Goal: Check status: Check status

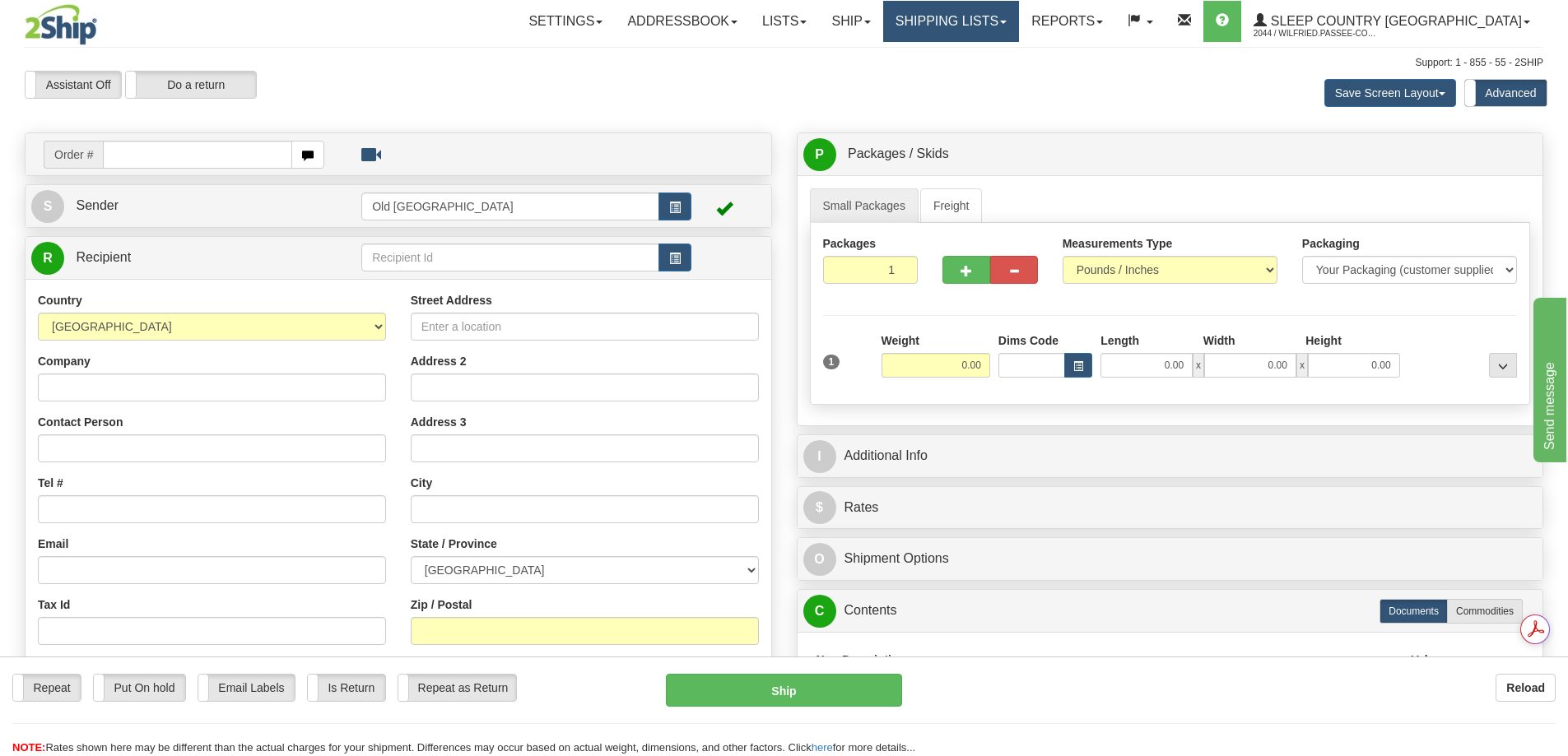
click at [1019, 29] on link "Shipping lists" at bounding box center [950, 22] width 136 height 41
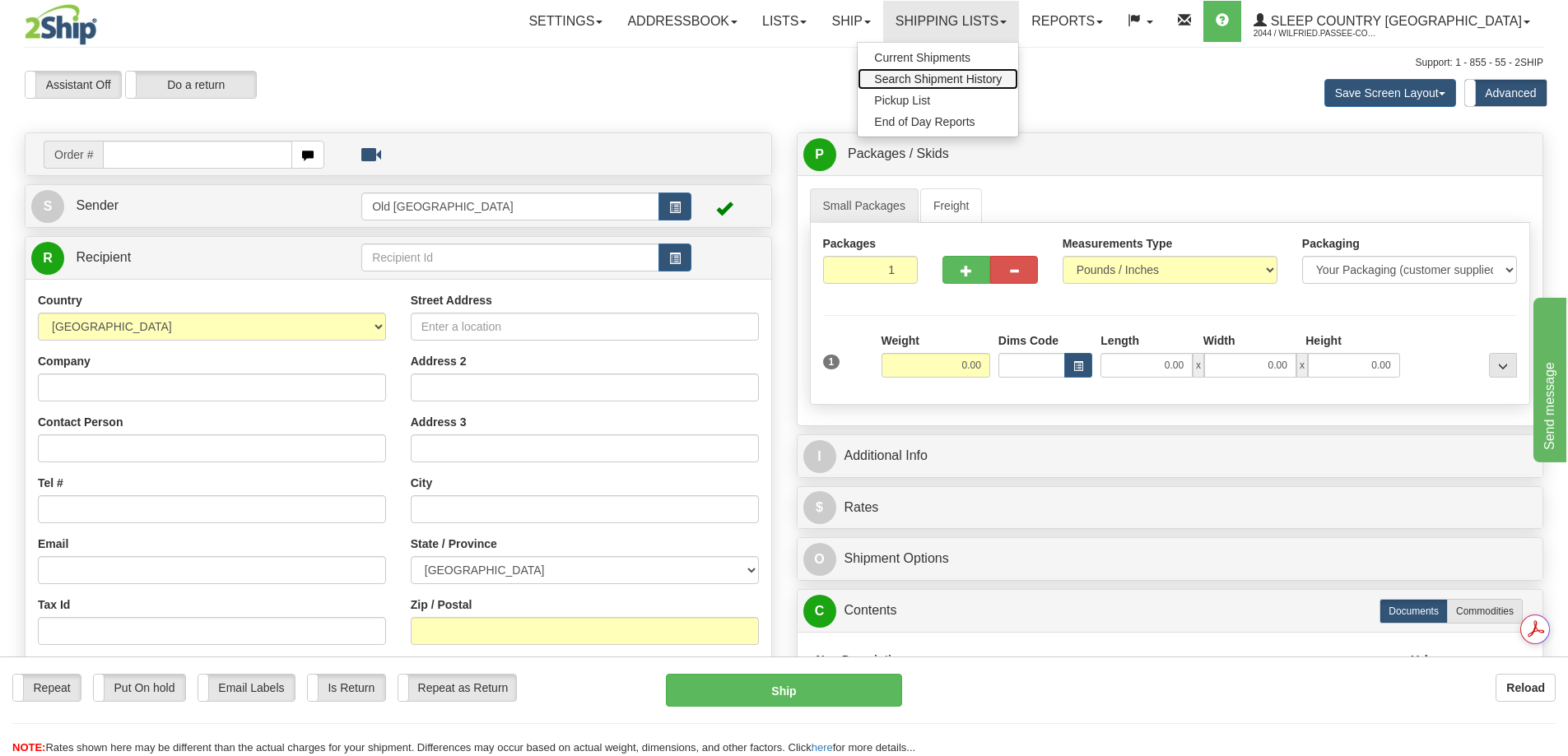
click at [1001, 79] on span "Search Shipment History" at bounding box center [938, 79] width 128 height 13
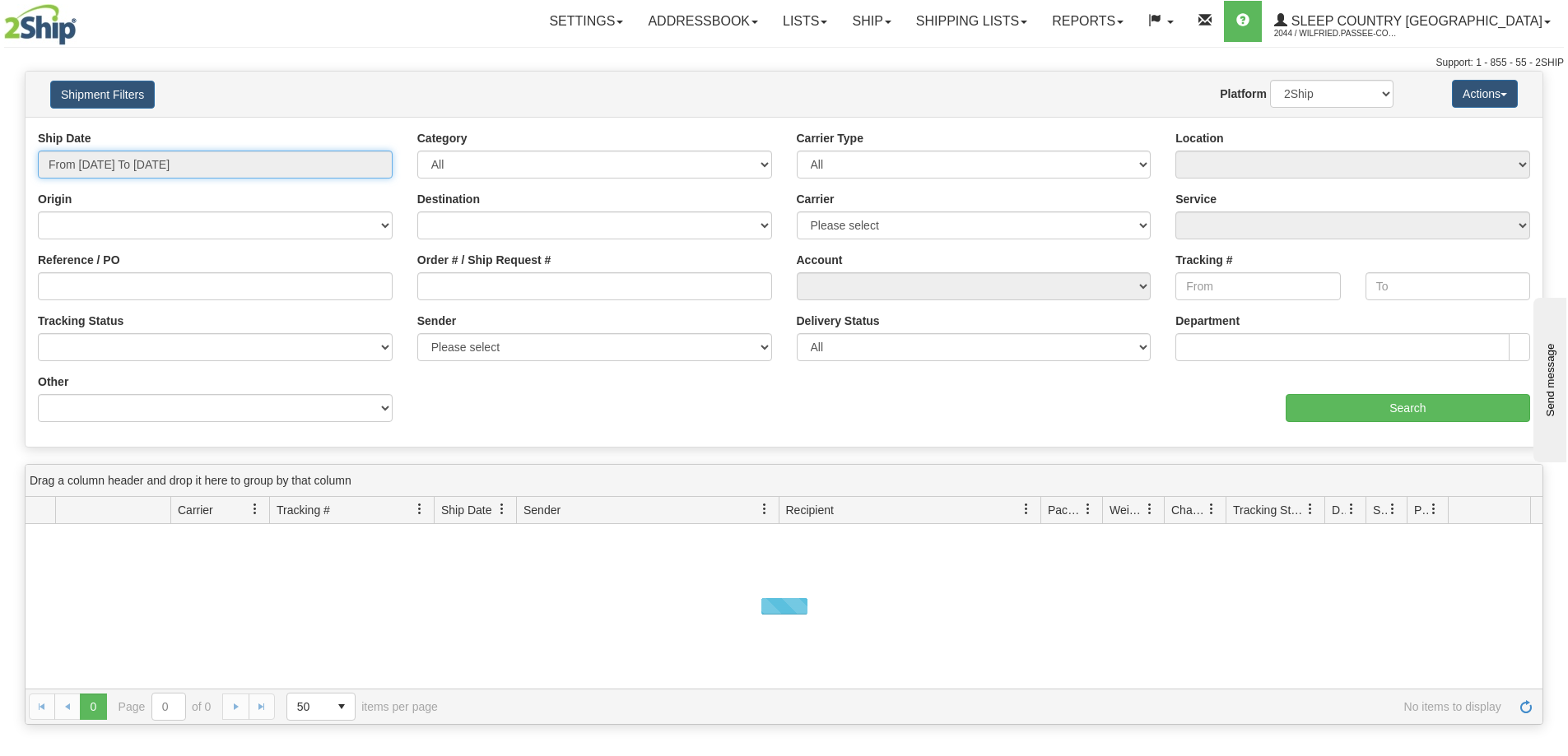
click at [95, 162] on input "From 10/04/2025 To 10/05/2025" at bounding box center [215, 164] width 355 height 28
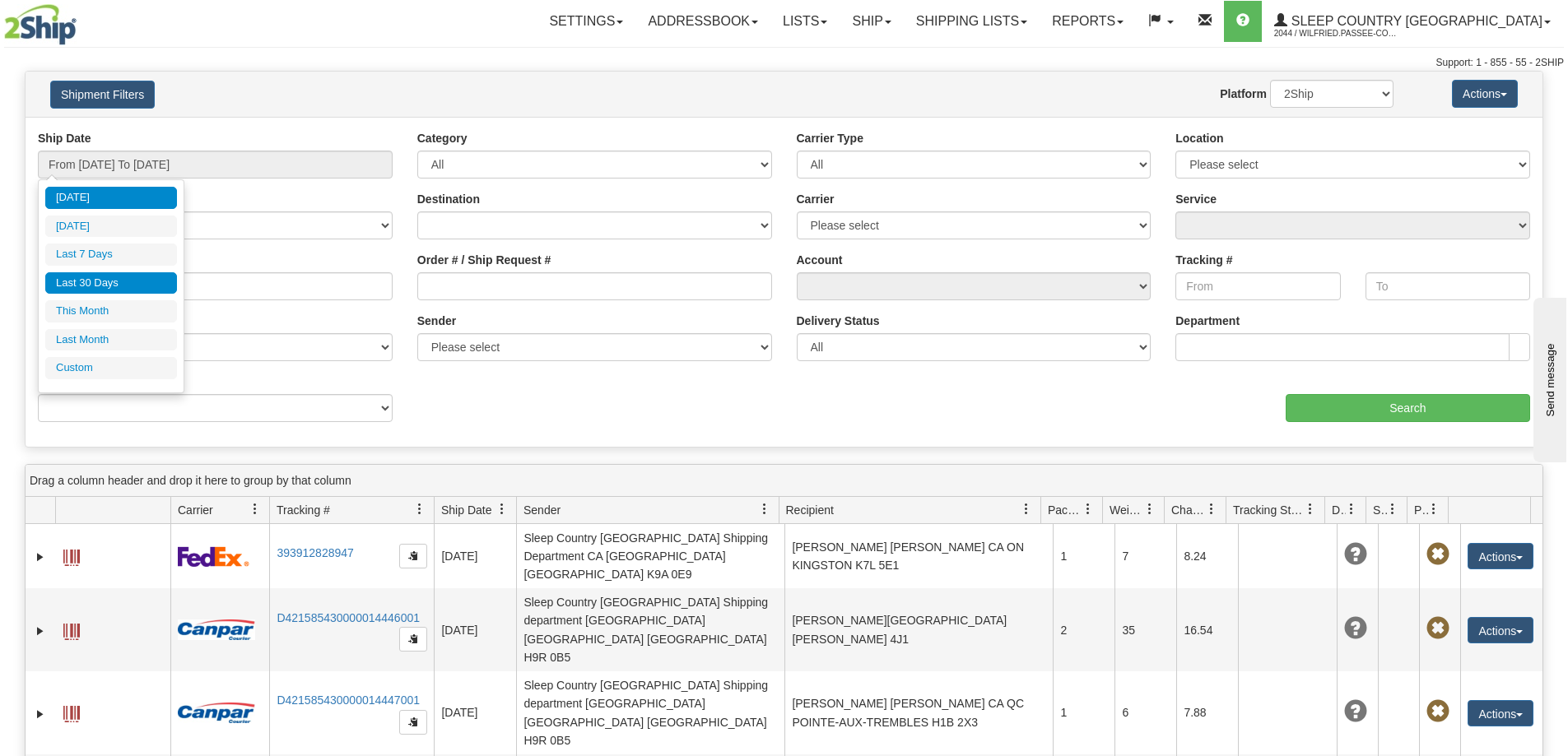
click at [107, 277] on li "Last 30 Days" at bounding box center [111, 283] width 131 height 22
type input "From 09/06/2025 To 10/05/2025"
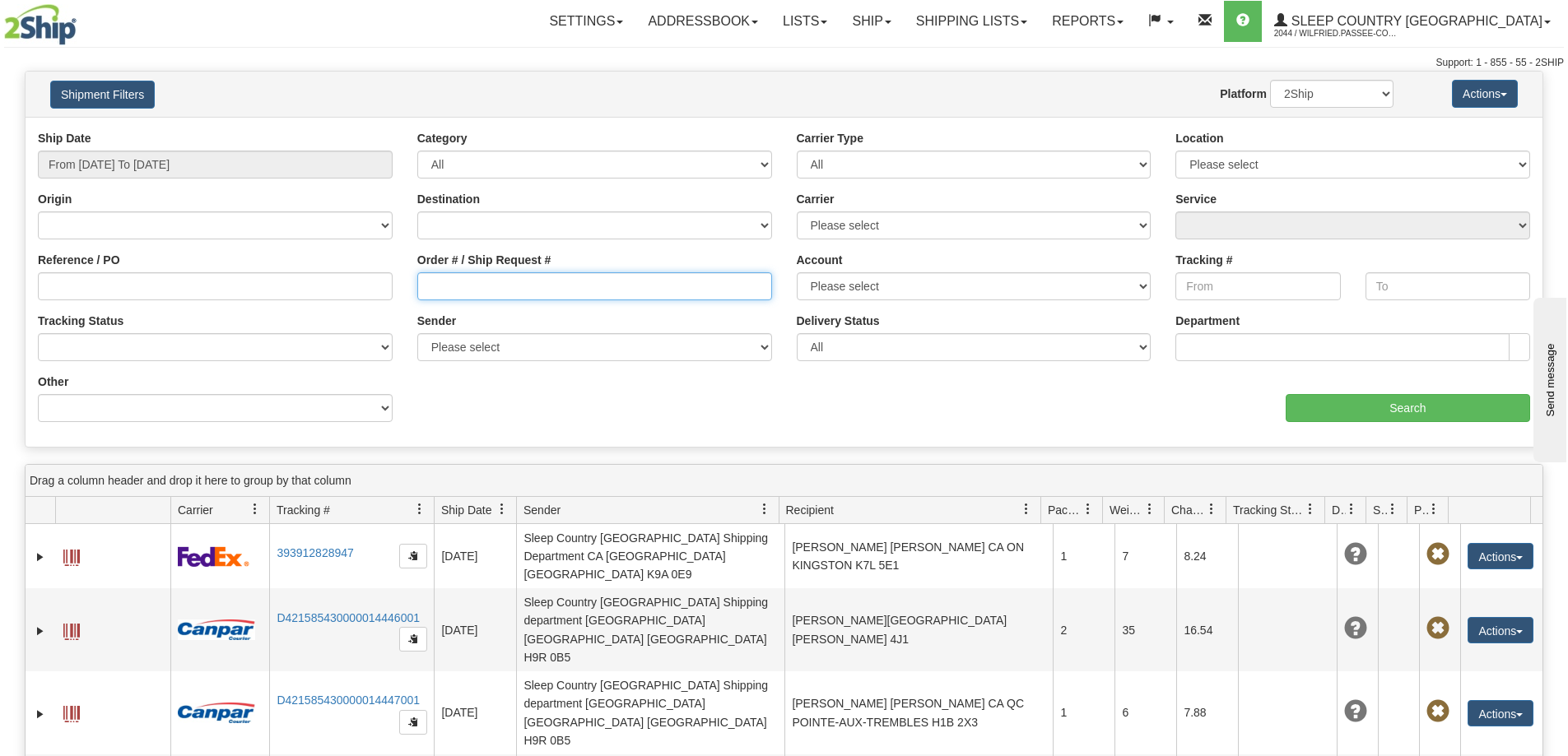
click at [483, 288] on input "Order # / Ship Request #" at bounding box center [594, 286] width 355 height 28
paste input "9002I139362"
type input "9002I139362"
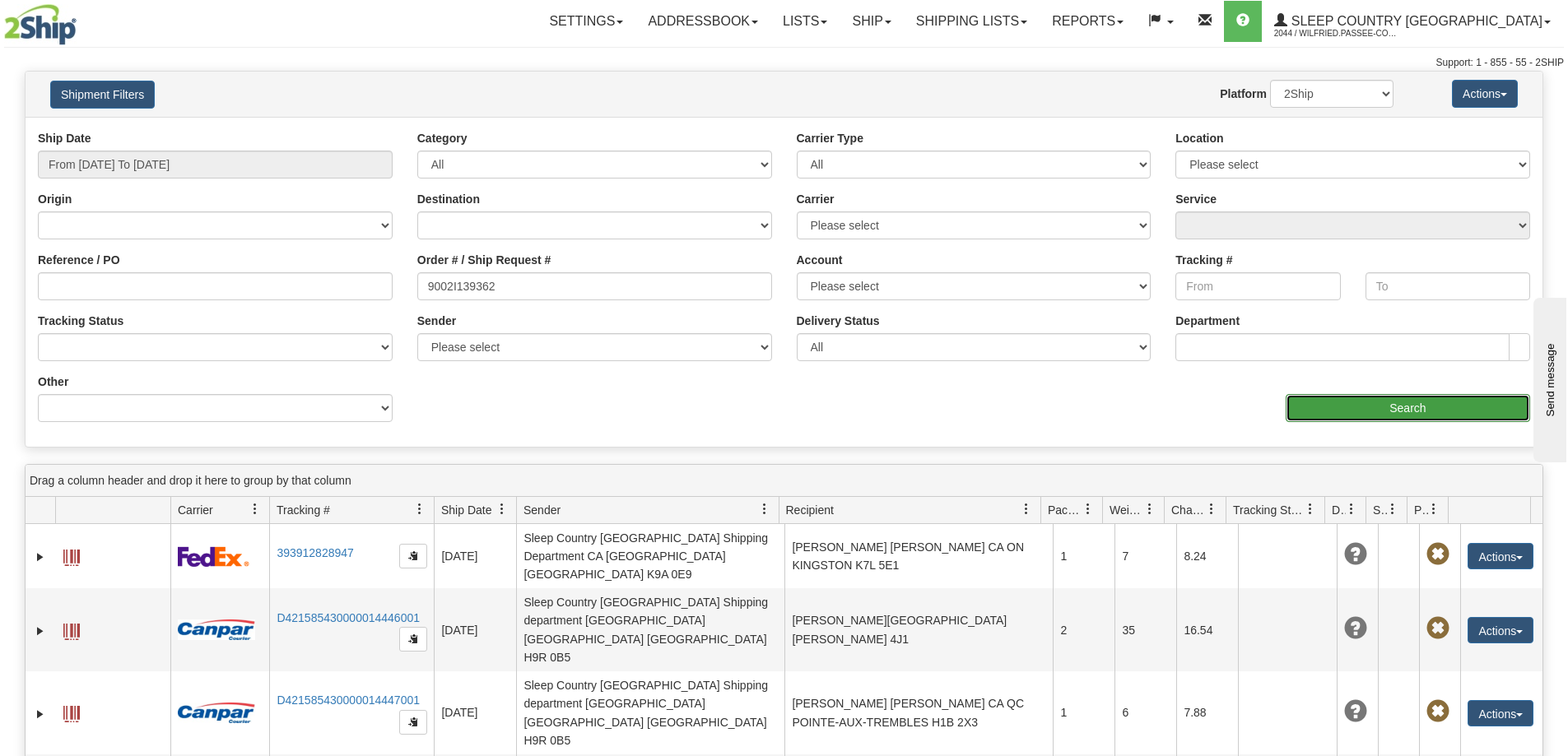
click at [1326, 410] on input "Search" at bounding box center [1407, 408] width 244 height 28
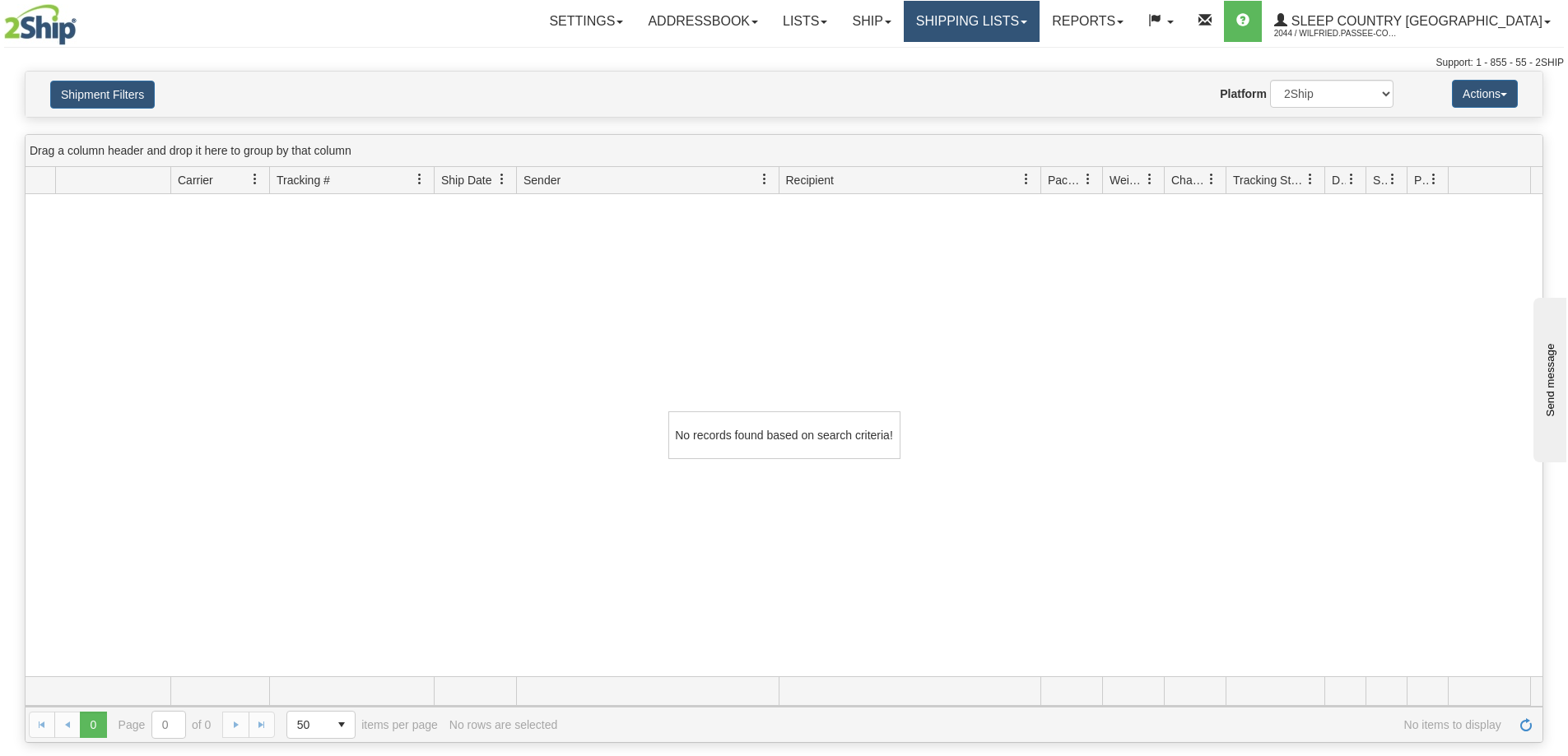
click at [1031, 13] on link "Shipping lists" at bounding box center [971, 22] width 136 height 41
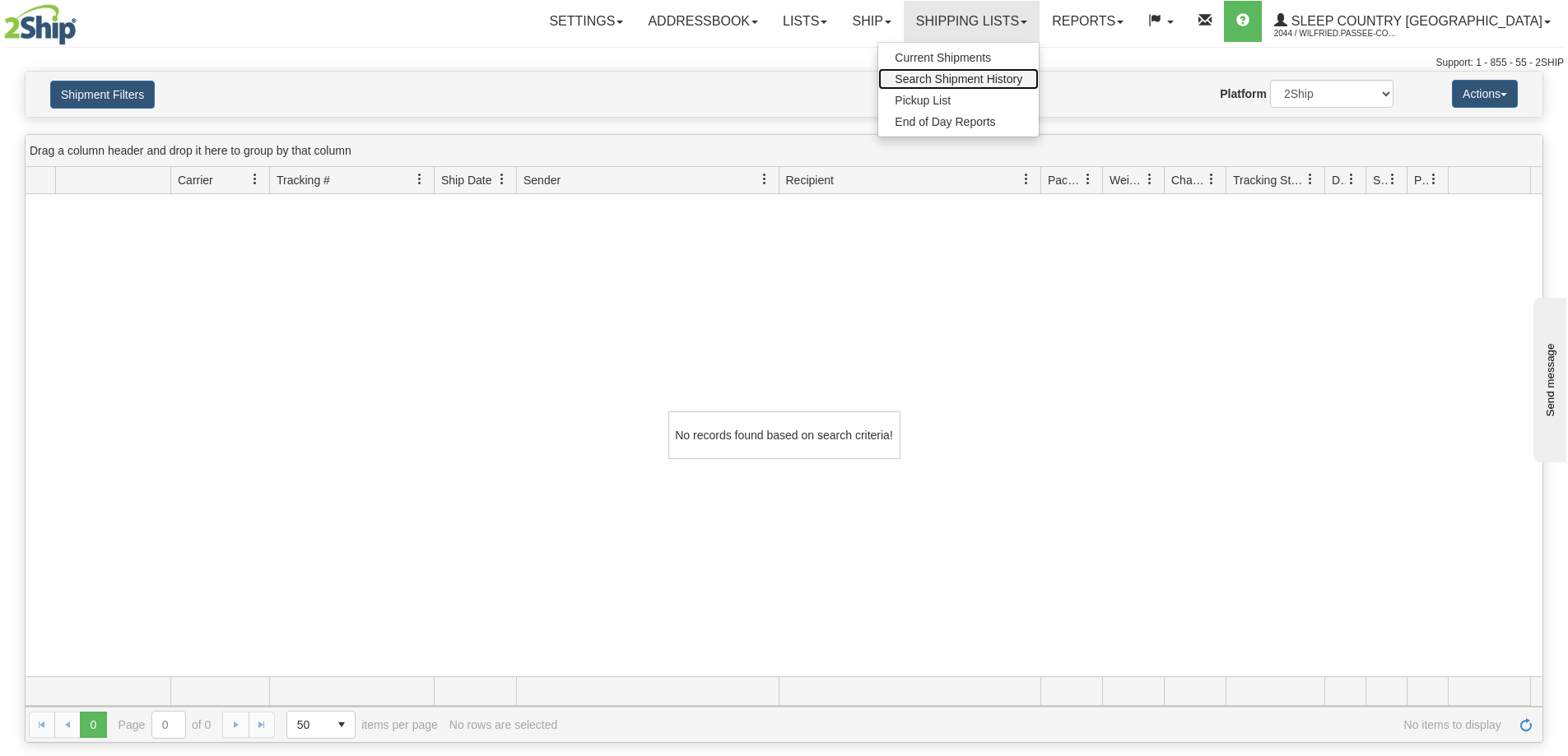
click at [1022, 78] on span "Search Shipment History" at bounding box center [958, 79] width 128 height 13
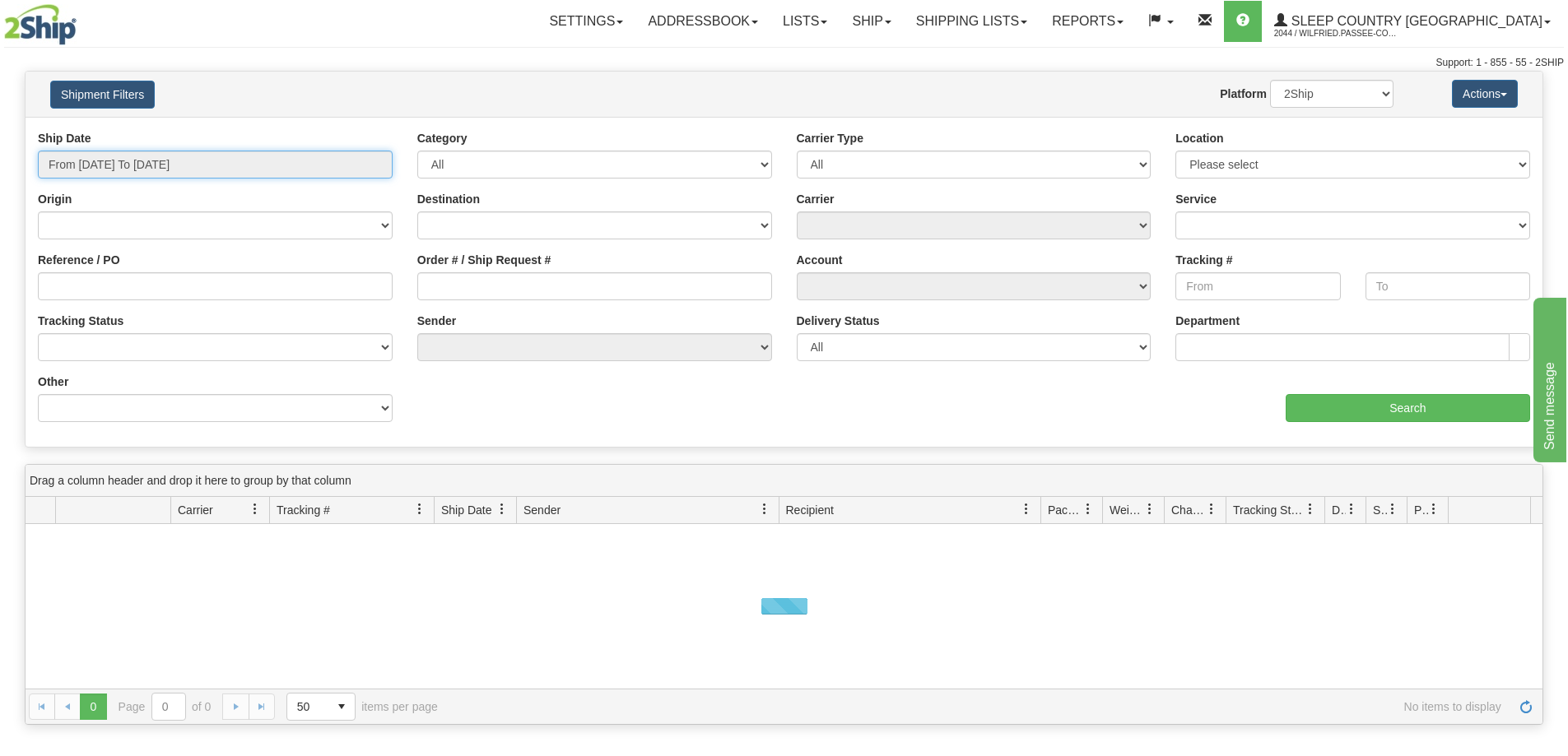
click at [145, 161] on input "From 10/04/2025 To 10/05/2025" at bounding box center [215, 164] width 355 height 28
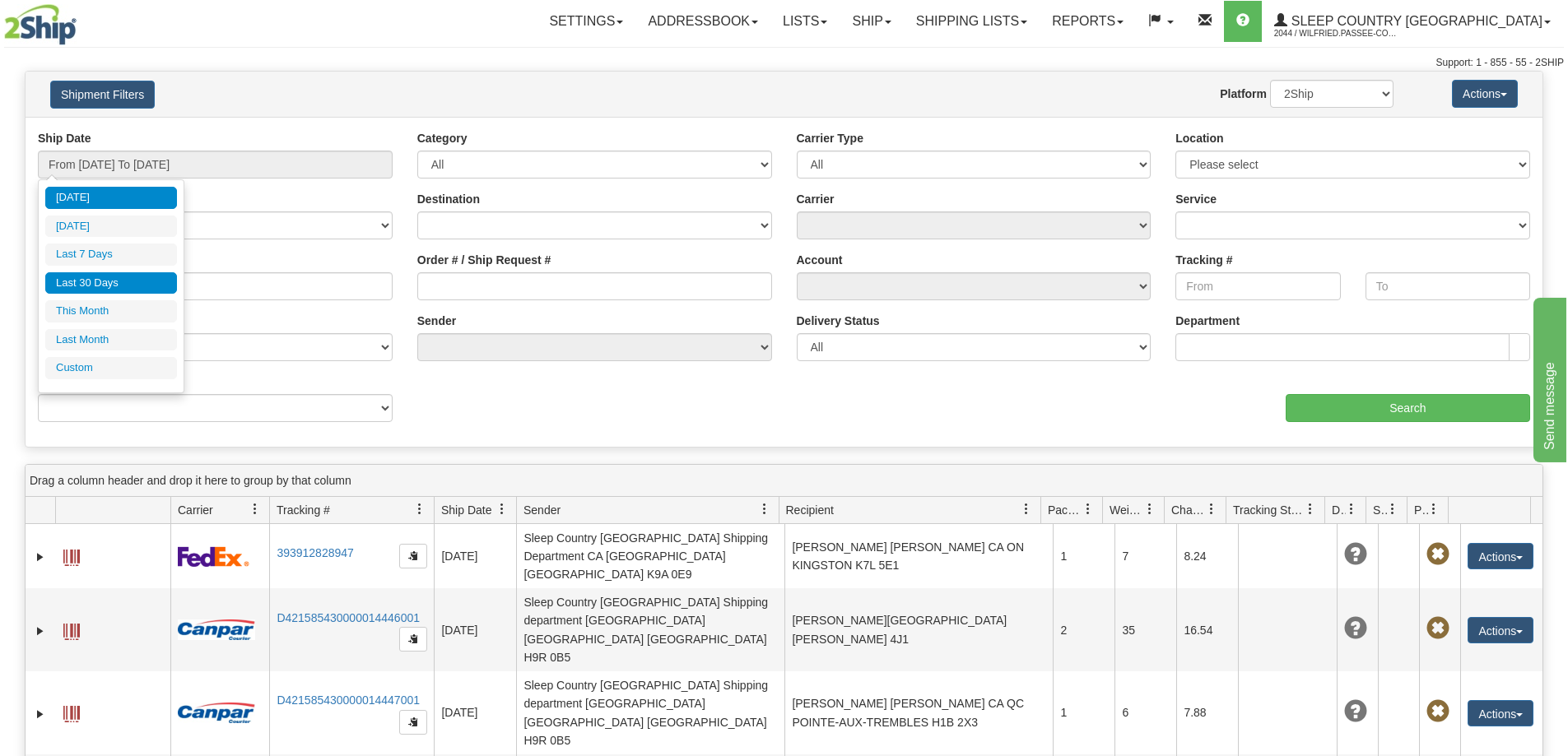
click at [105, 281] on li "Last 30 Days" at bounding box center [111, 283] width 131 height 22
type input "From 09/06/2025 To 10/05/2025"
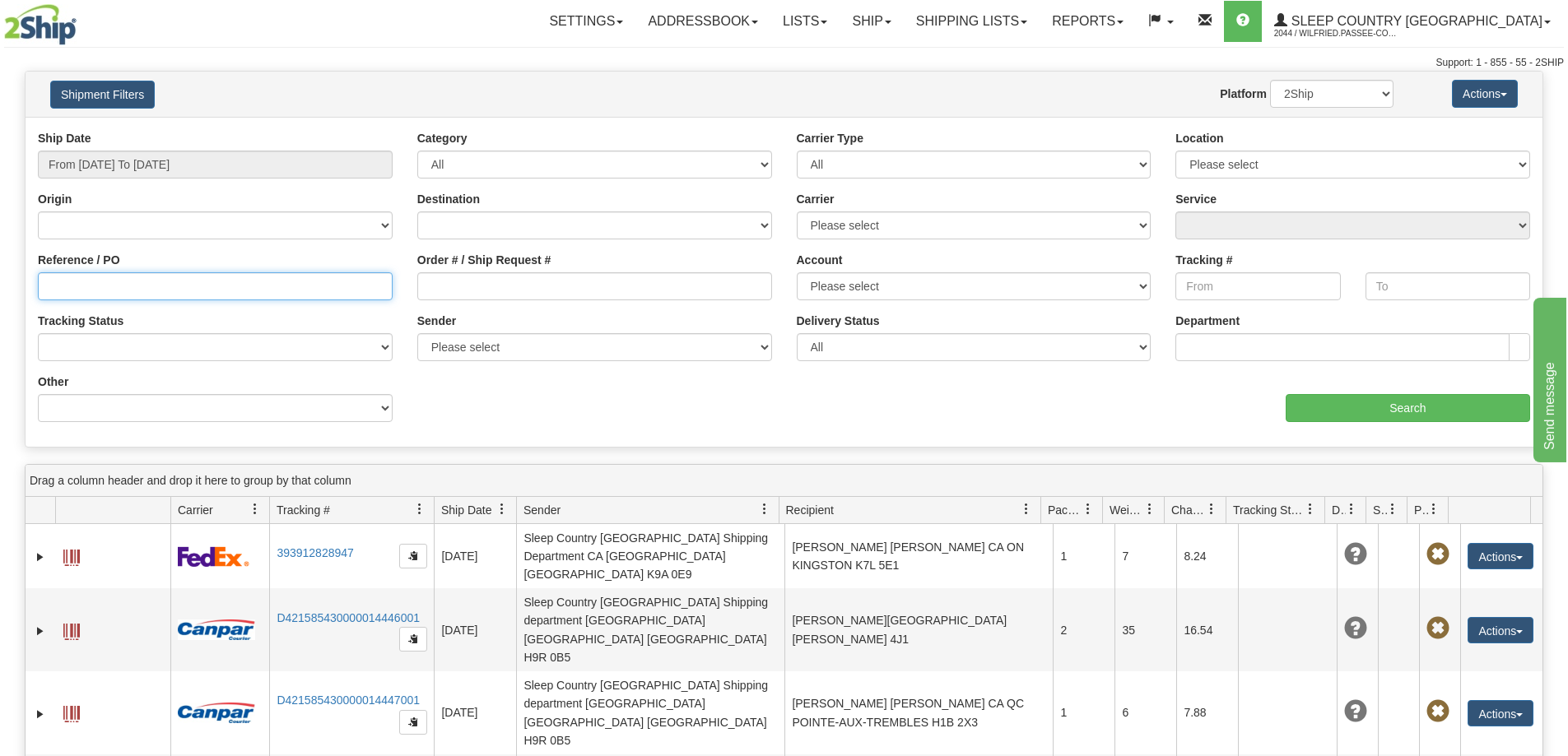
click at [147, 292] on input "Reference / PO" at bounding box center [215, 286] width 355 height 28
paste input "9002I139362"
type input "9002I139362"
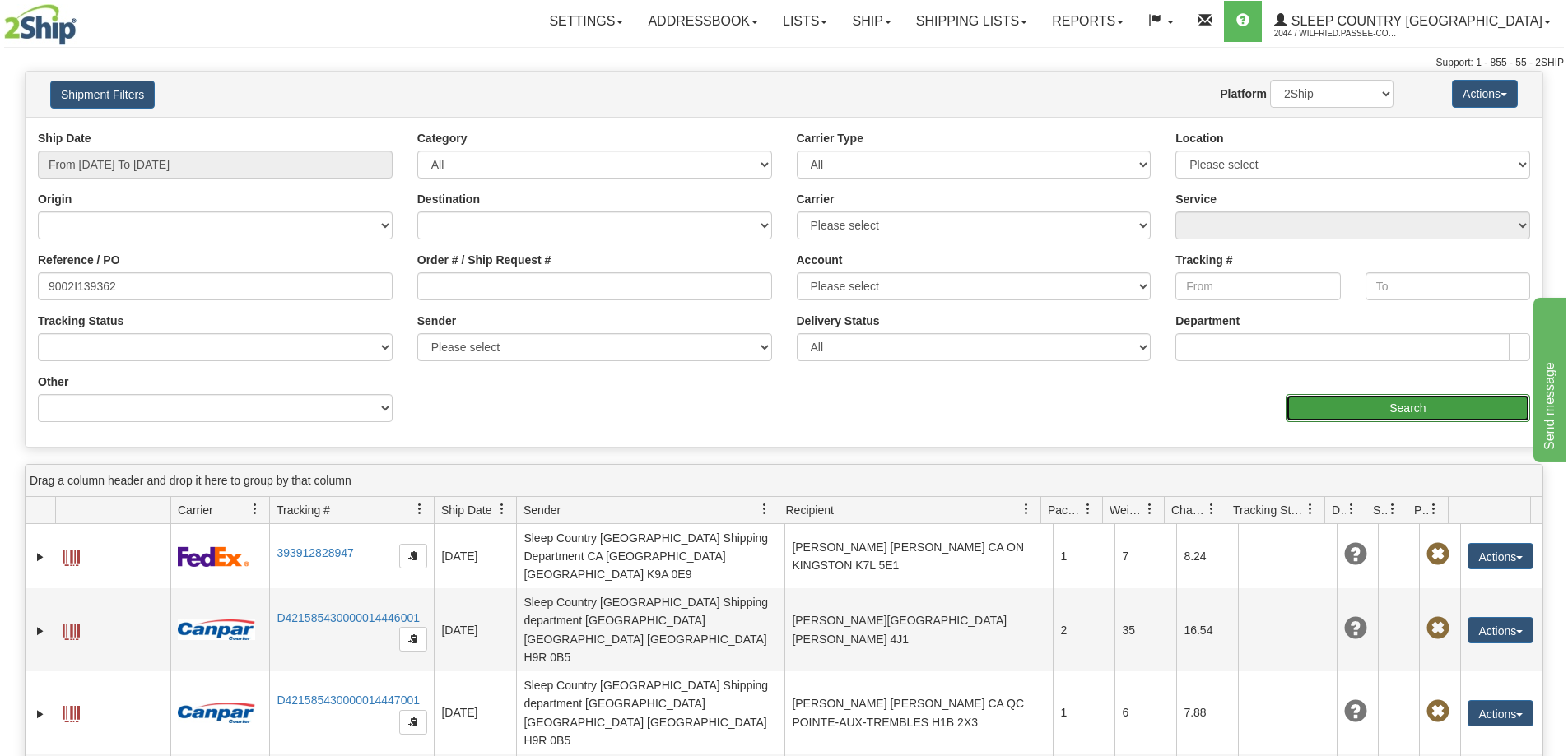
click at [1325, 404] on input "Search" at bounding box center [1407, 408] width 244 height 28
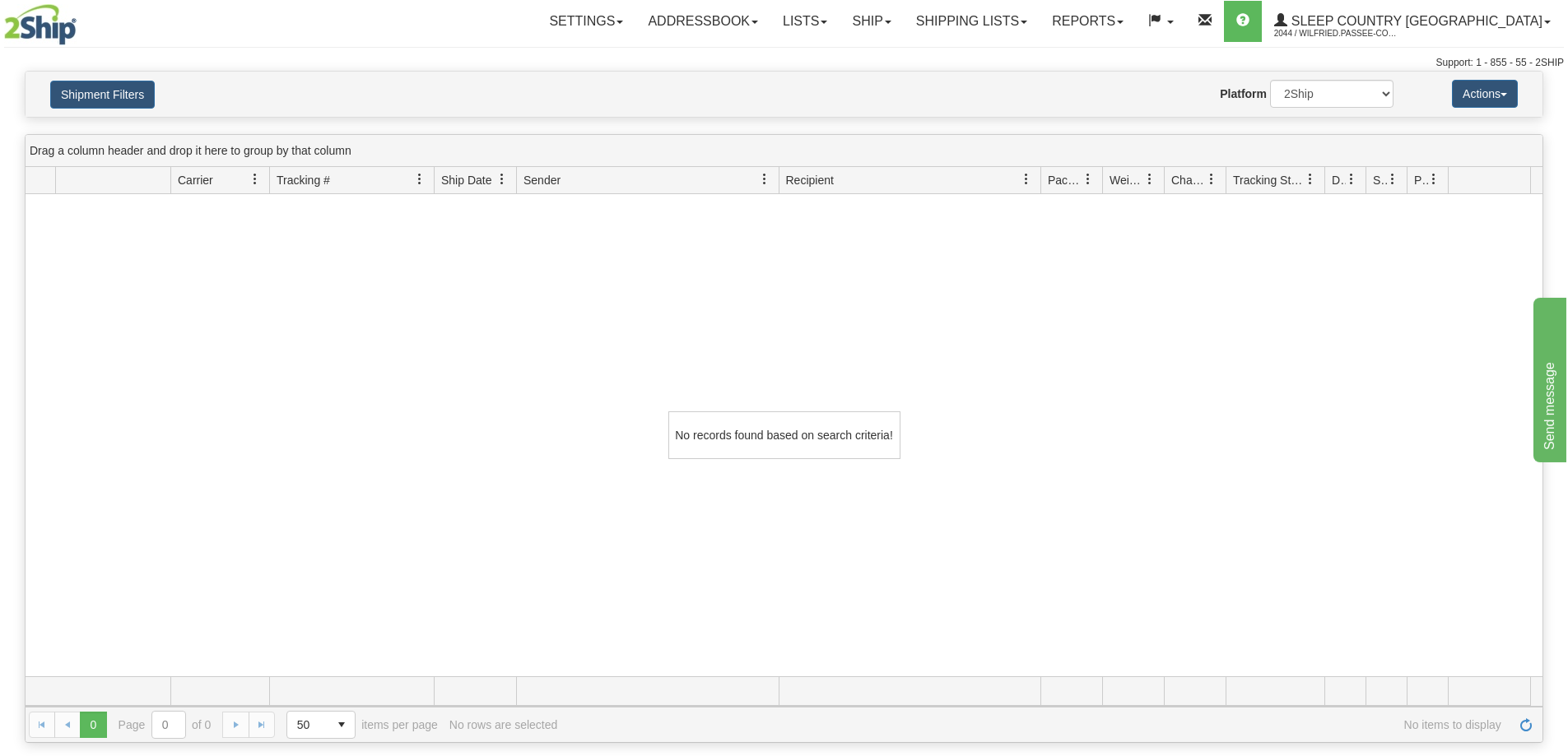
drag, startPoint x: 428, startPoint y: 367, endPoint x: 333, endPoint y: 179, distance: 210.6
click at [413, 340] on div "No records found based on search criteria!" at bounding box center [784, 435] width 1516 height 482
